Goal: Task Accomplishment & Management: Use online tool/utility

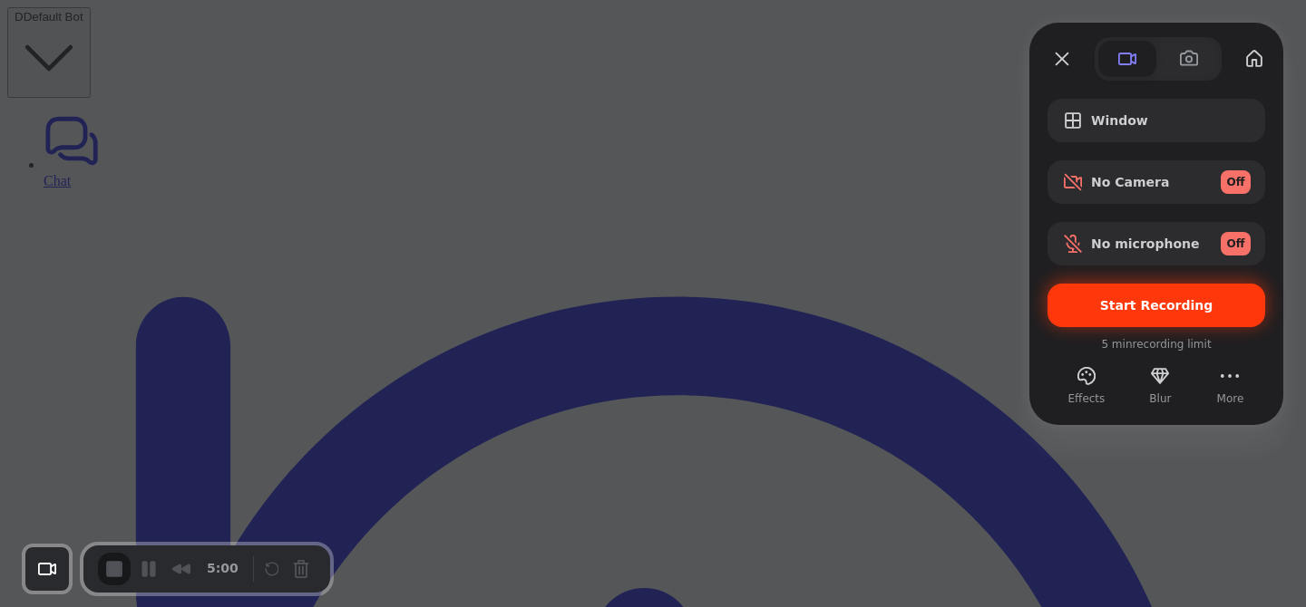
click at [1070, 306] on span "Start Recording" at bounding box center [1156, 305] width 189 height 15
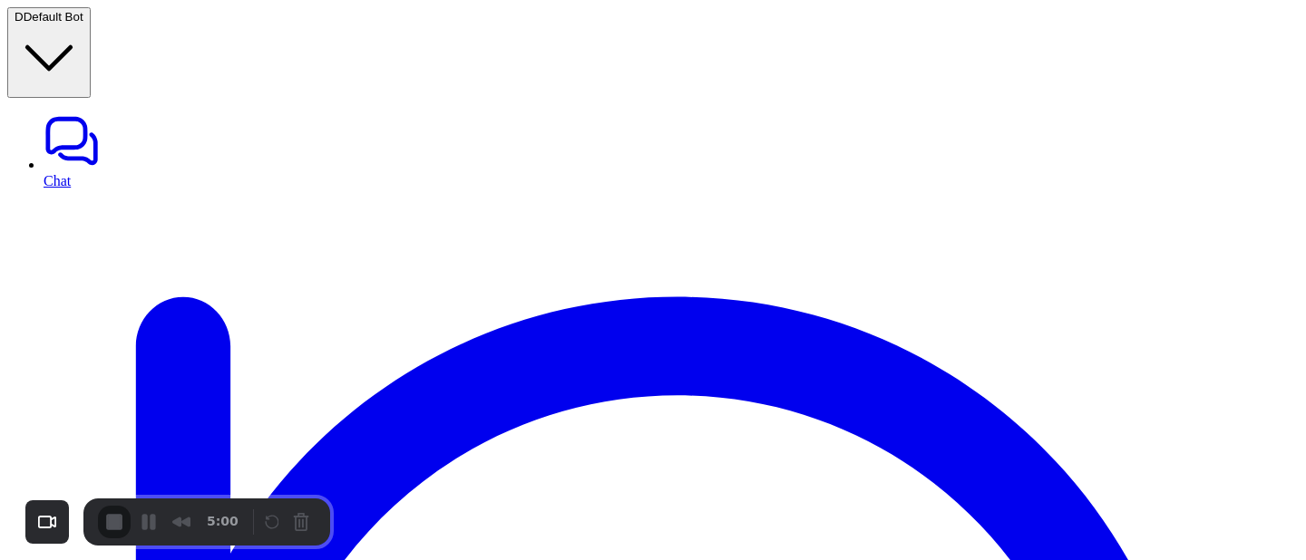
click at [672, 560] on div at bounding box center [653, 560] width 1306 height 0
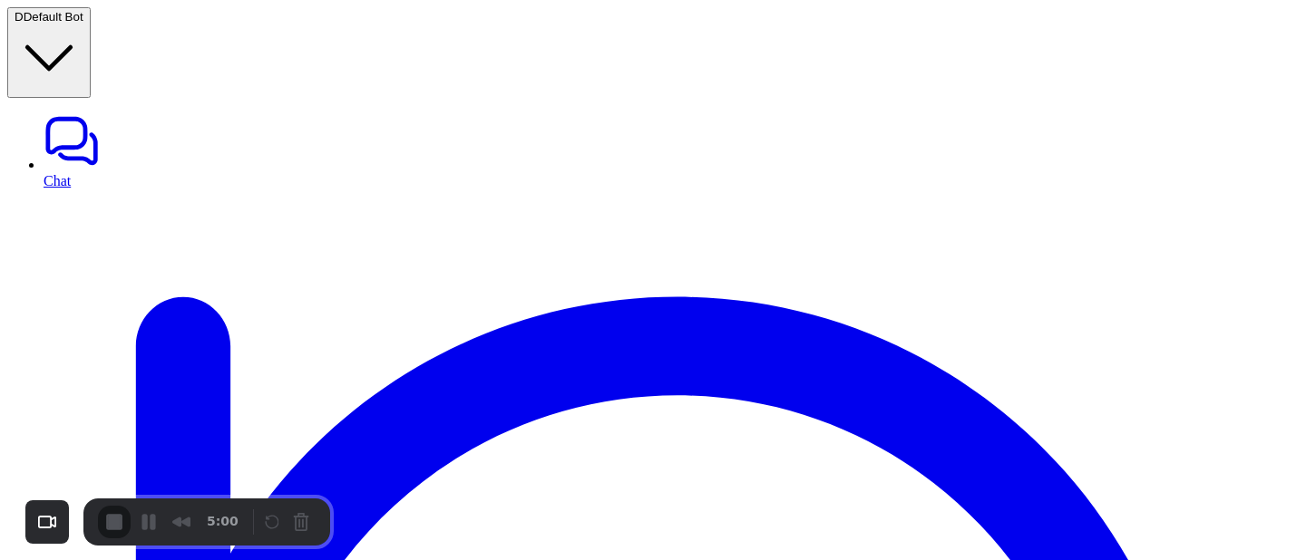
drag, startPoint x: 928, startPoint y: 75, endPoint x: 1017, endPoint y: 84, distance: 89.3
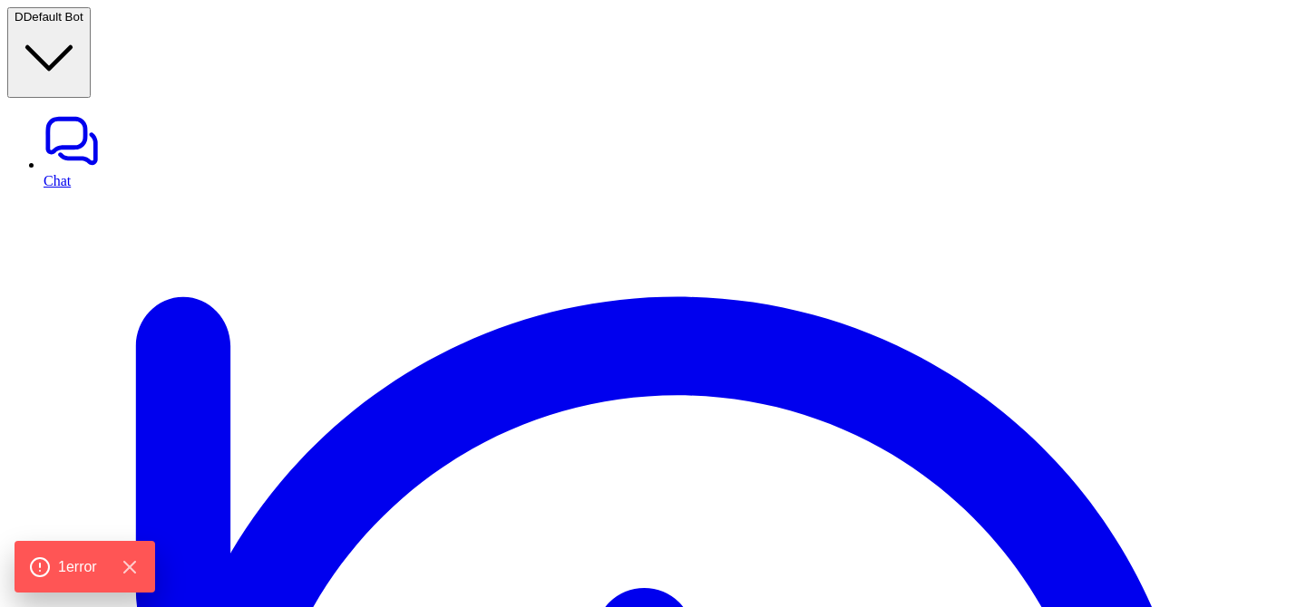
type textarea "**********"
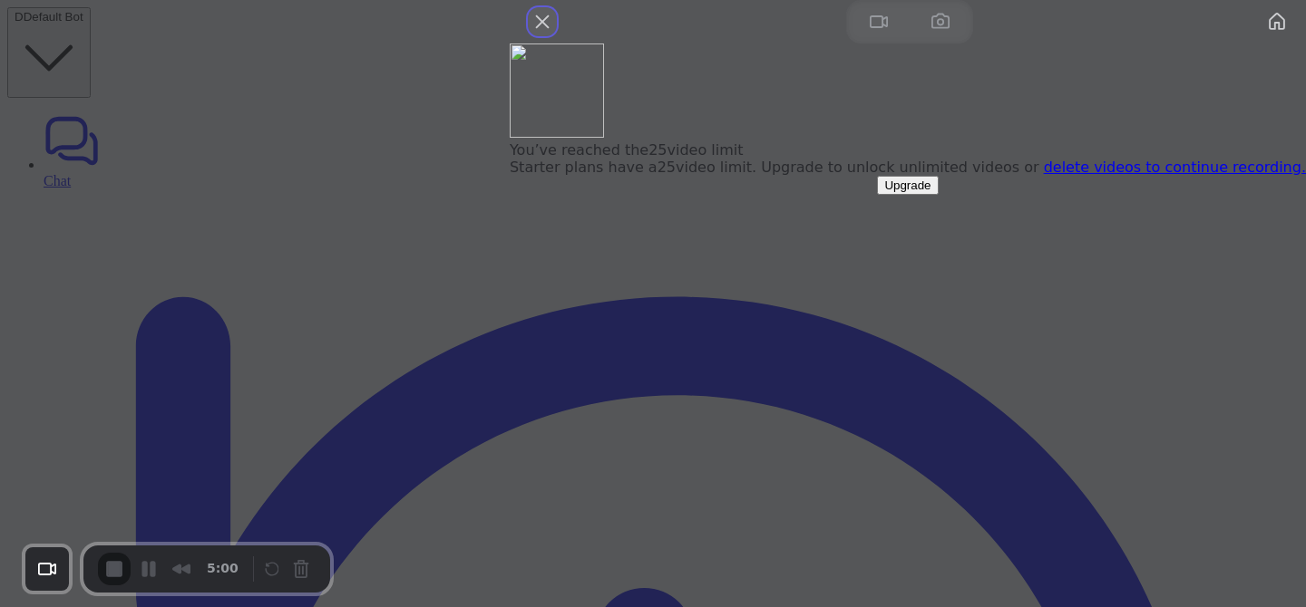
click at [557, 36] on button "Close" at bounding box center [542, 21] width 29 height 29
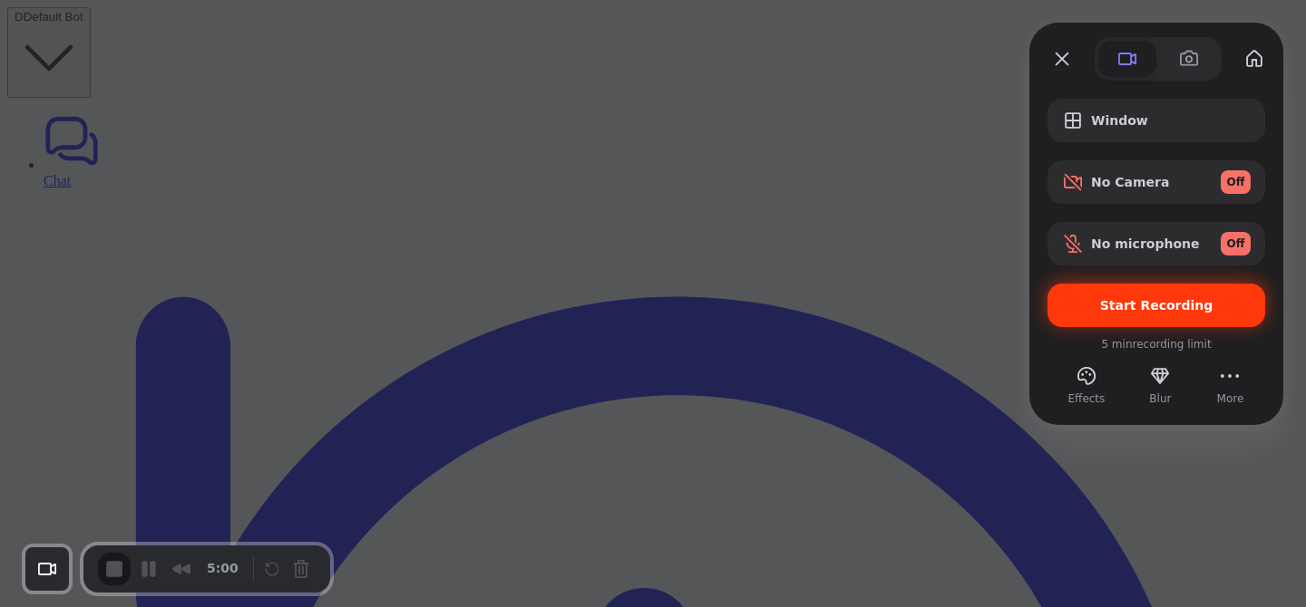
click at [1121, 307] on span "Start Recording" at bounding box center [1156, 305] width 113 height 15
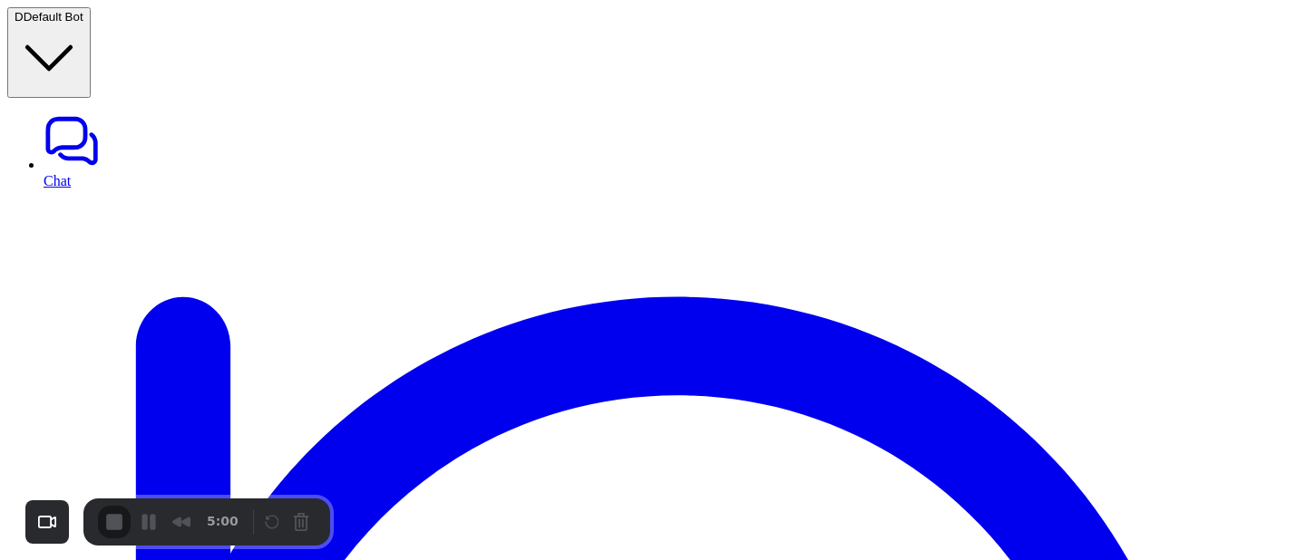
click at [112, 524] on span "End Recording" at bounding box center [114, 522] width 22 height 22
